Goal: Task Accomplishment & Management: Manage account settings

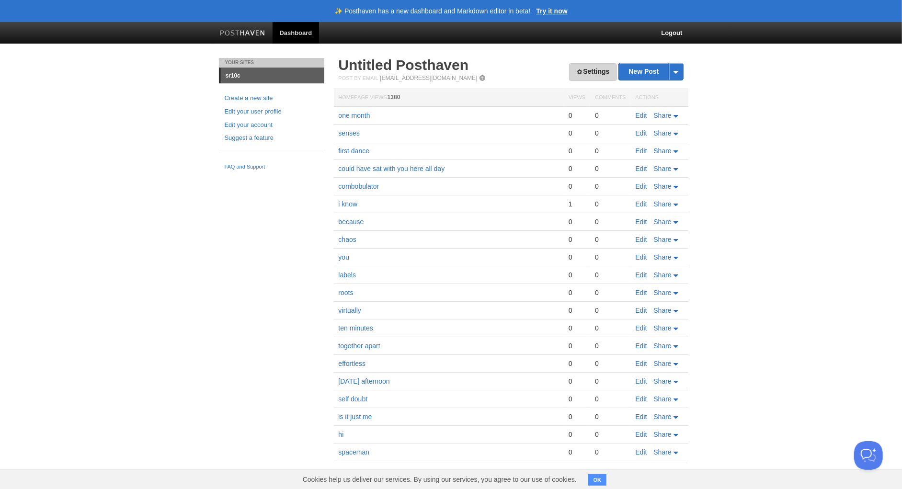
click at [588, 72] on link "Settings" at bounding box center [592, 72] width 47 height 18
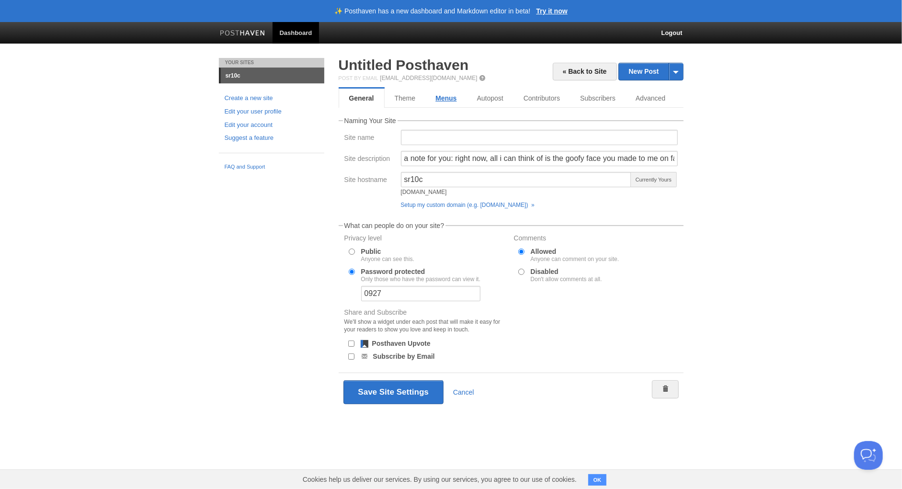
click at [451, 98] on link "Menus" at bounding box center [445, 98] width 41 height 19
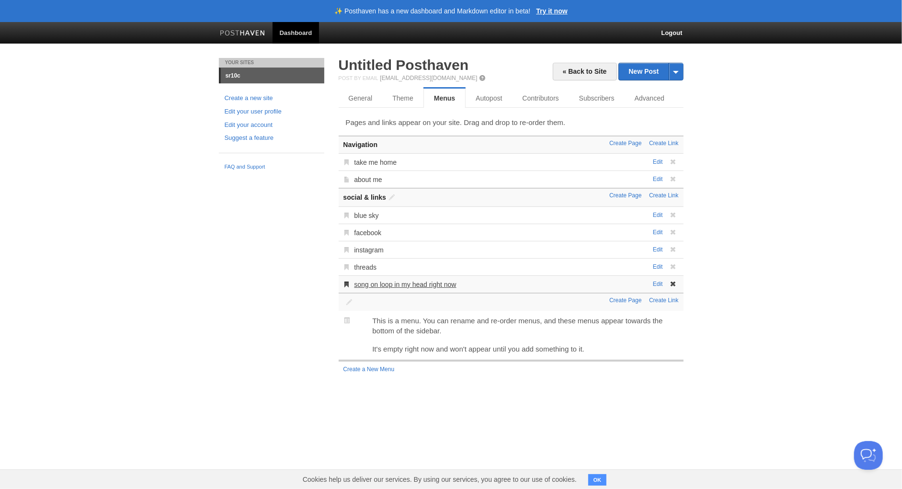
click at [438, 282] on link "song on loop in my head right now" at bounding box center [405, 285] width 102 height 8
click at [660, 283] on link "Edit" at bounding box center [658, 284] width 10 height 7
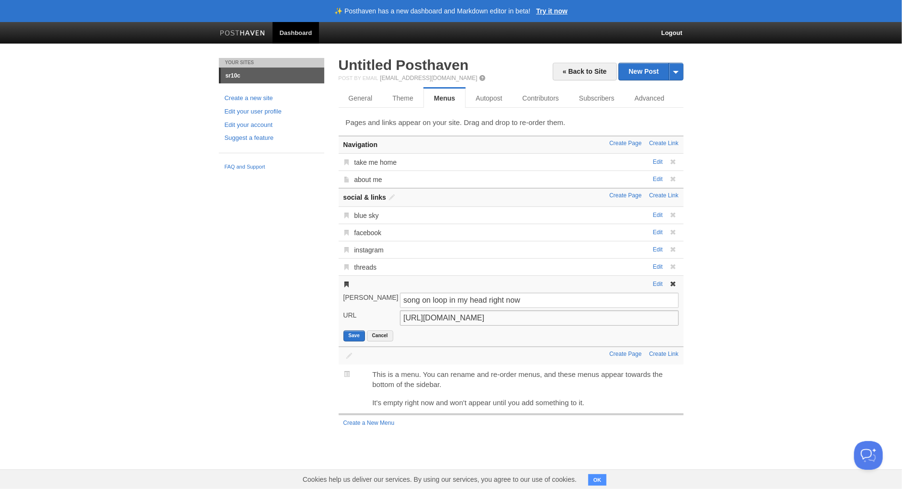
drag, startPoint x: 601, startPoint y: 319, endPoint x: 380, endPoint y: 313, distance: 220.4
click at [380, 313] on div "URL [URL][DOMAIN_NAME]" at bounding box center [511, 319] width 341 height 18
paste input "C1gA1EwoSec?si=mMpSWYqWEGT7nFCV"
type input "[URL][DOMAIN_NAME]"
click at [360, 335] on button "Save" at bounding box center [354, 336] width 22 height 11
